Goal: Task Accomplishment & Management: Use online tool/utility

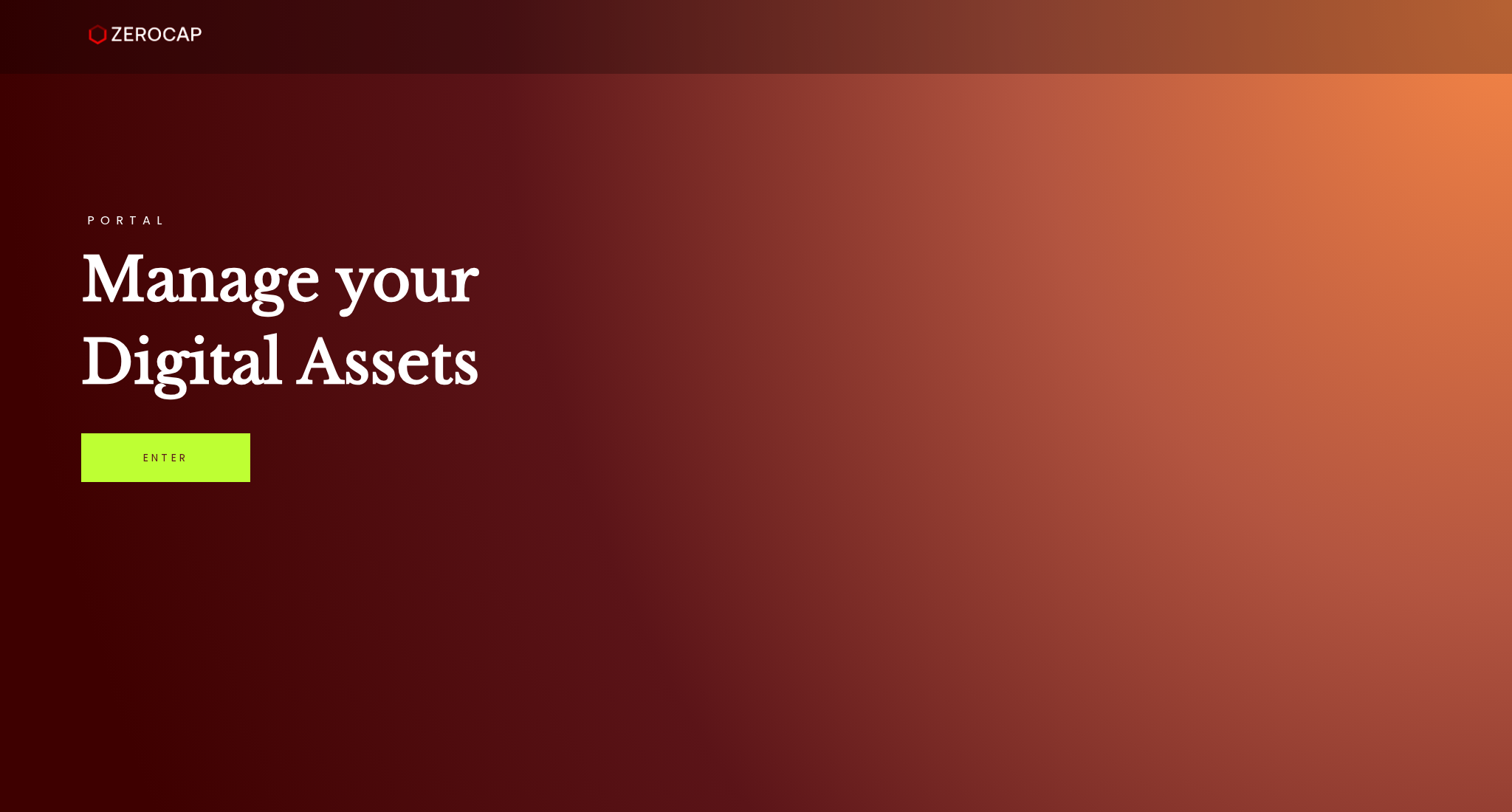
click at [228, 454] on link "Enter" at bounding box center [166, 458] width 169 height 49
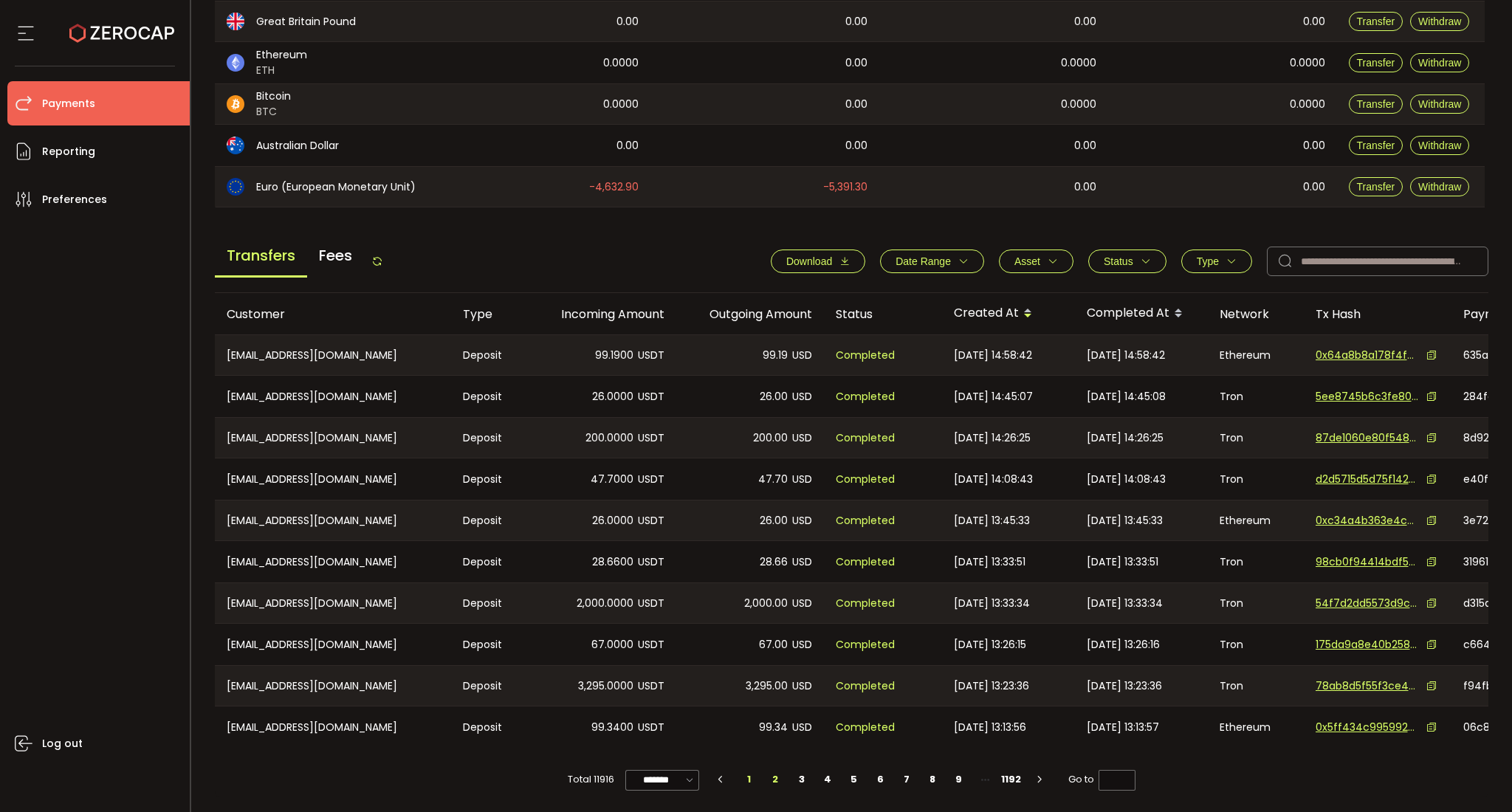
click at [772, 782] on li "2" at bounding box center [776, 779] width 27 height 21
type input "*"
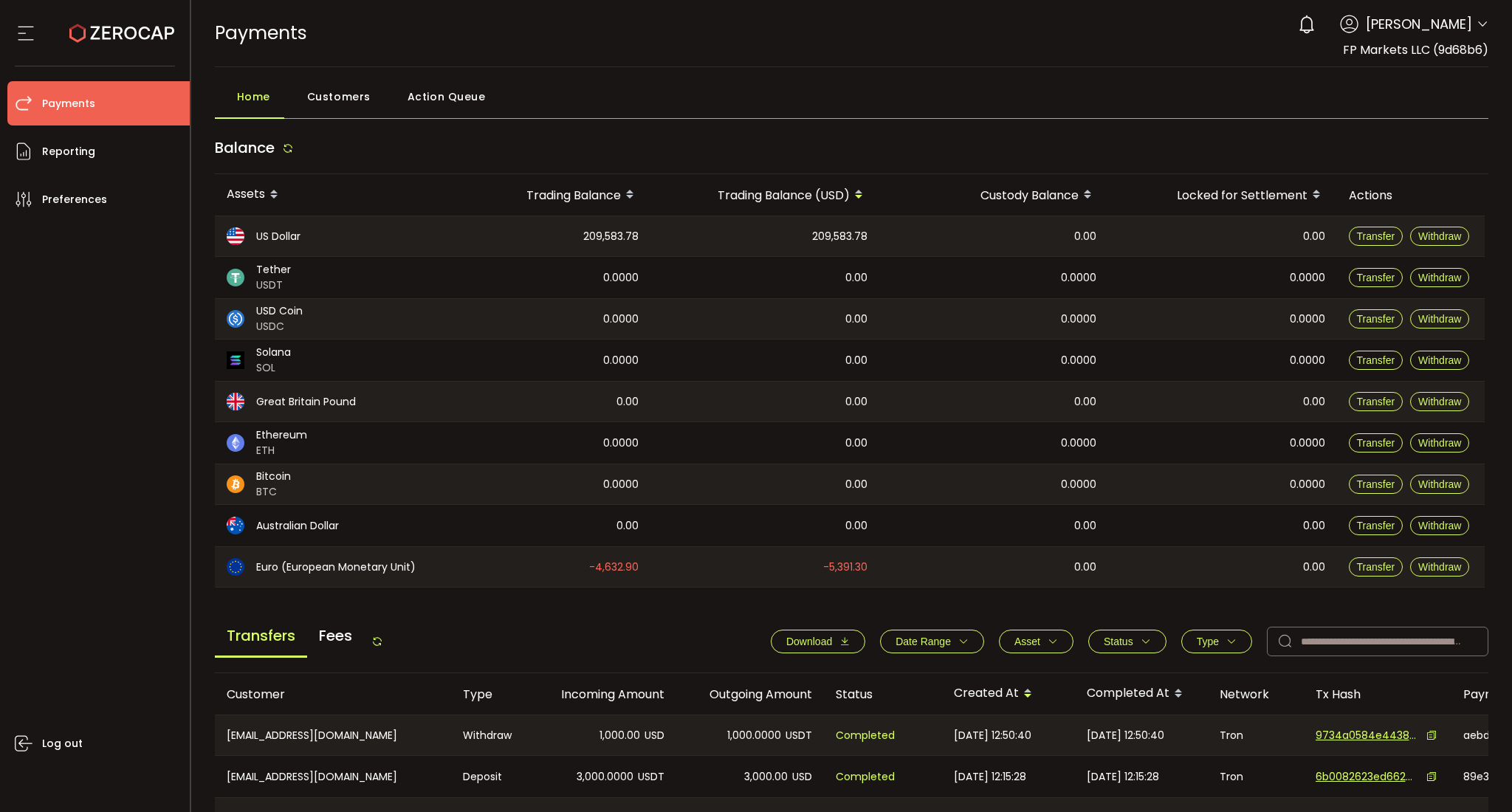
scroll to position [233, 0]
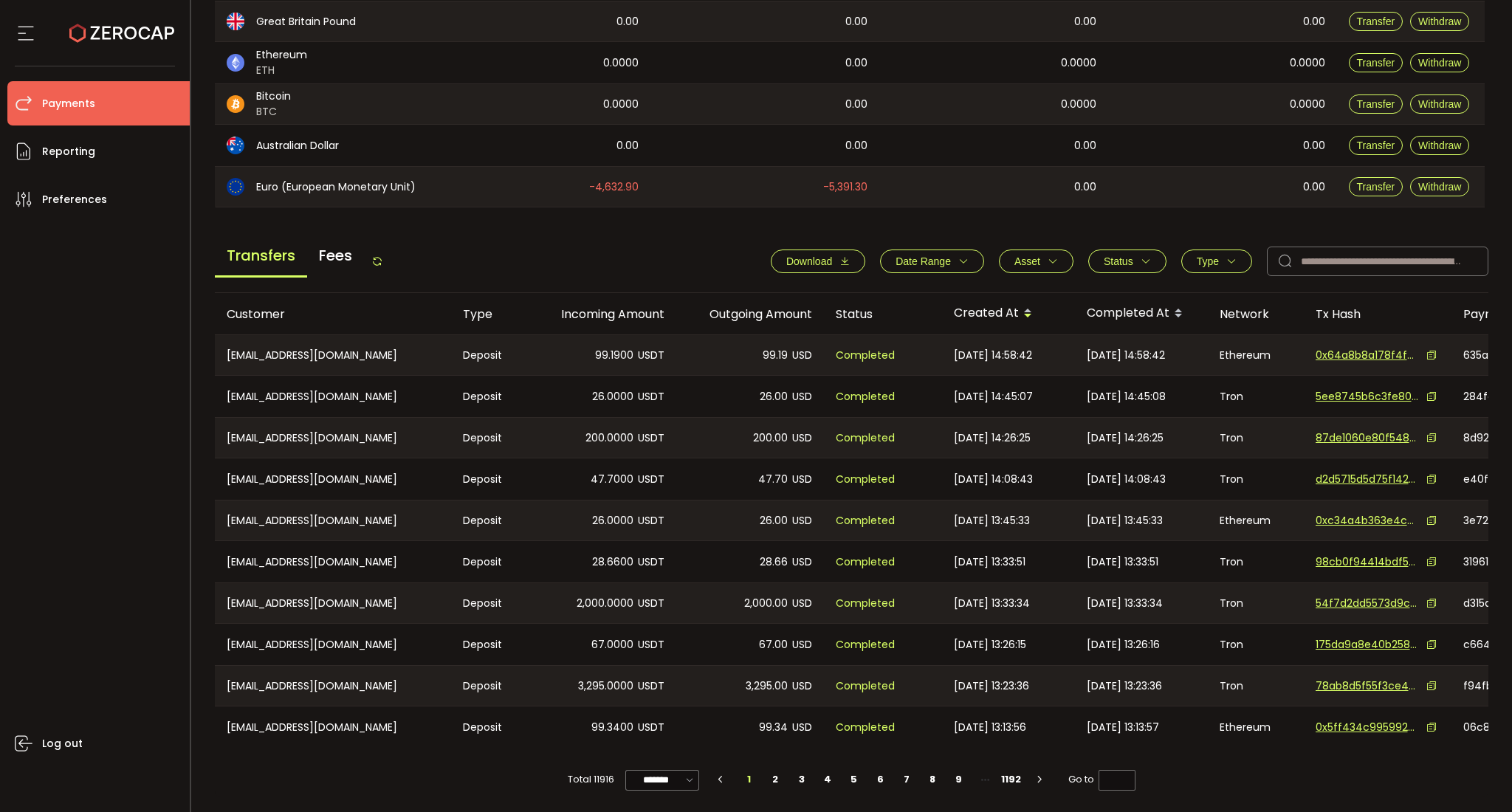
scroll to position [384, 0]
click at [774, 773] on li "2" at bounding box center [776, 779] width 27 height 21
type input "*"
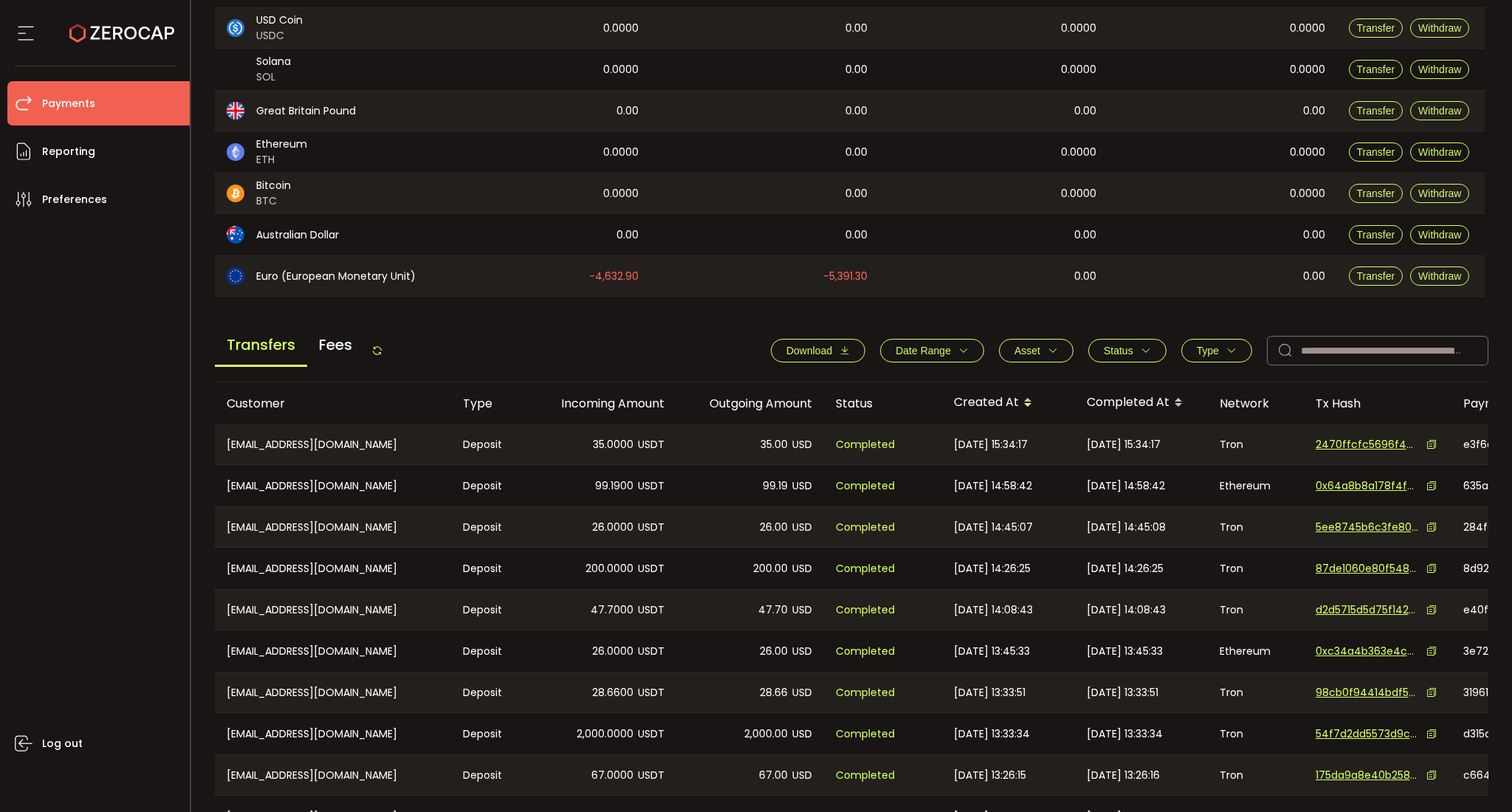
scroll to position [362, 0]
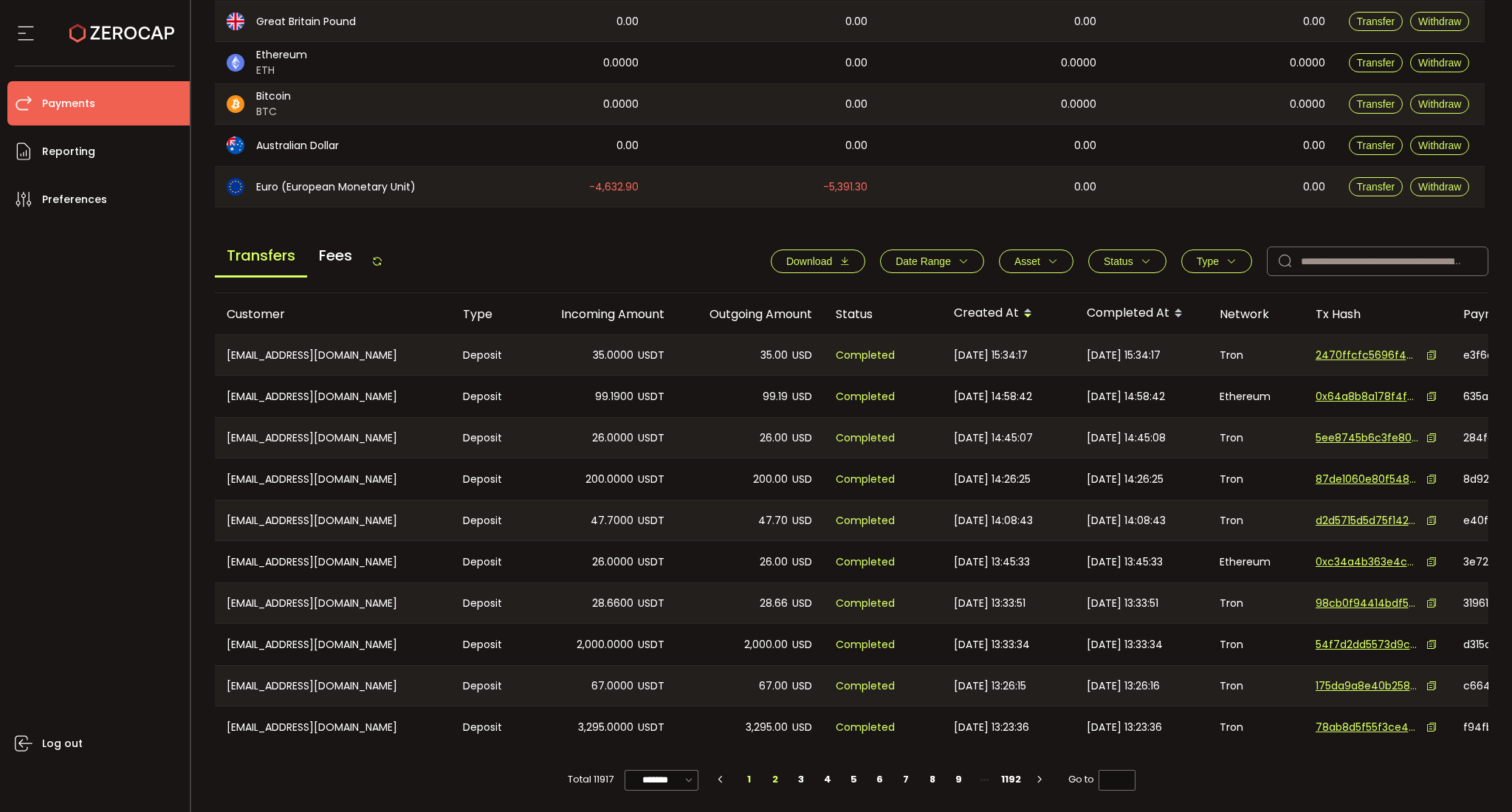
click at [770, 775] on li "2" at bounding box center [775, 779] width 27 height 21
type input "*"
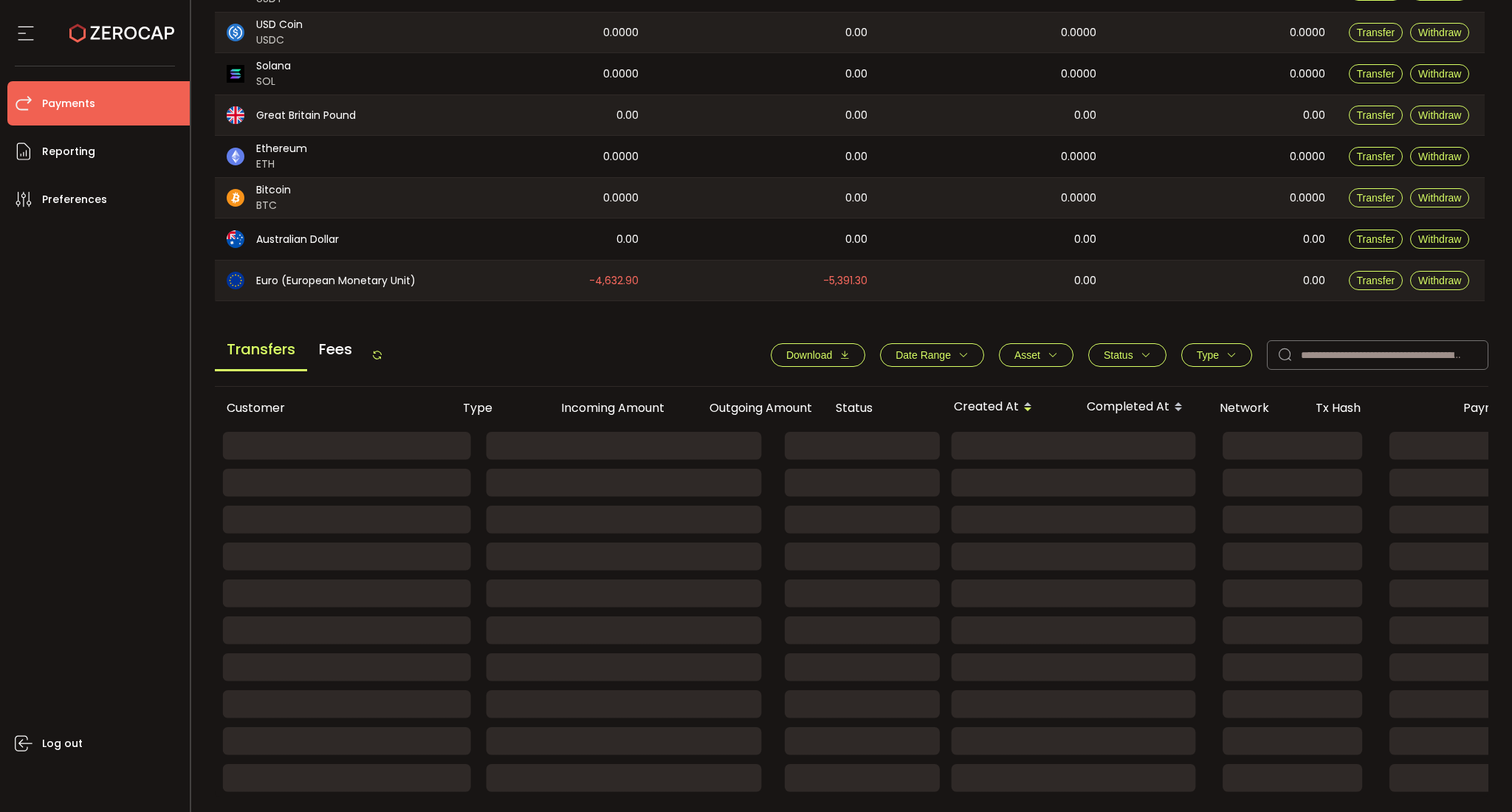
scroll to position [384, 0]
